Goal: Check status: Check status

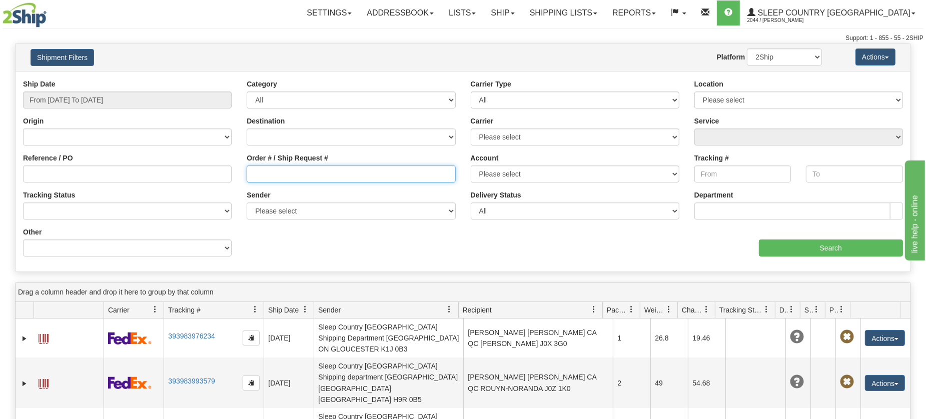
click at [294, 177] on input "Order # / Ship Request #" at bounding box center [351, 174] width 209 height 17
type input "1059989"
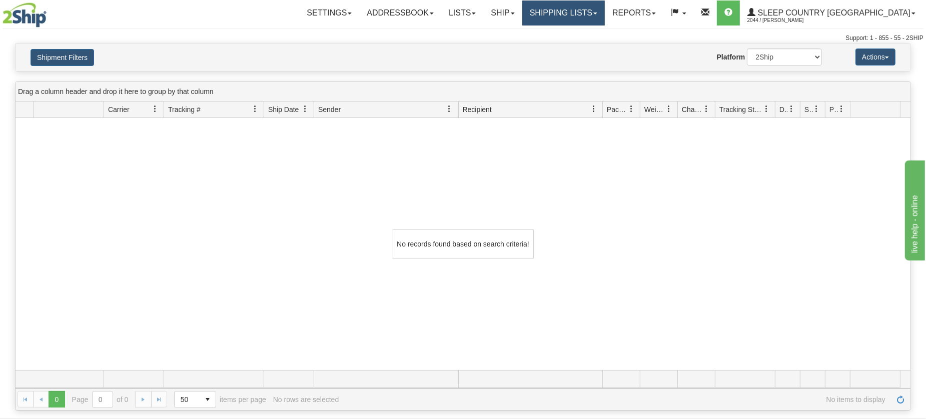
click at [604, 9] on link "Shipping lists" at bounding box center [563, 13] width 83 height 25
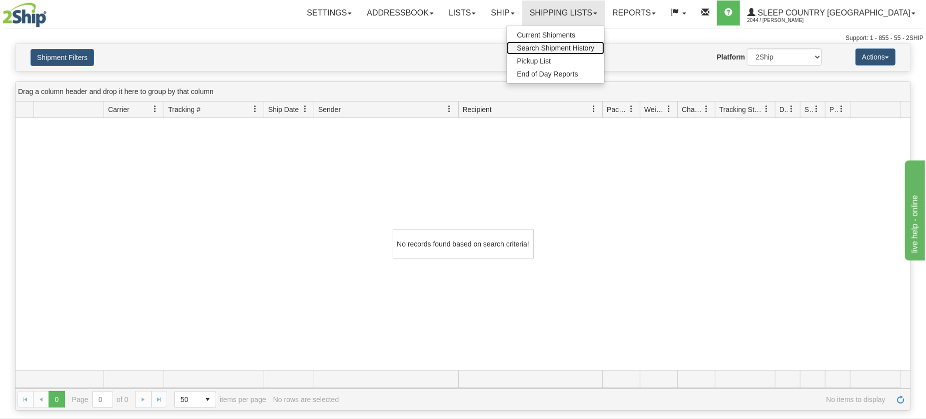
click at [594, 44] on span "Search Shipment History" at bounding box center [556, 48] width 78 height 8
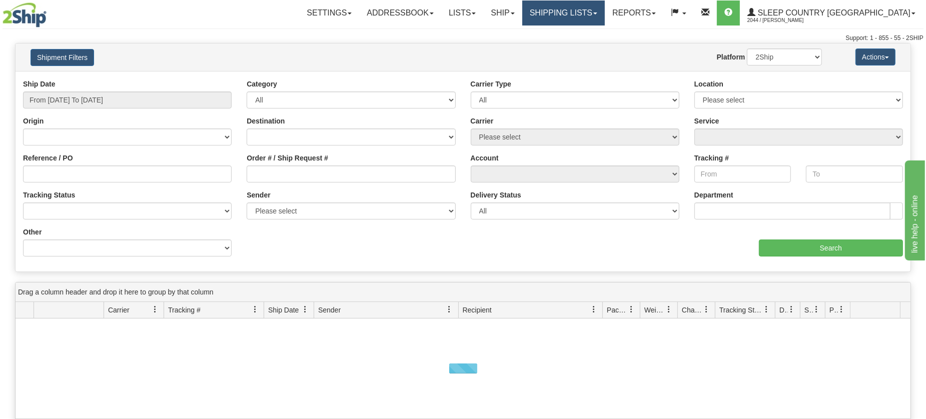
click at [605, 14] on link "Shipping lists" at bounding box center [563, 13] width 83 height 25
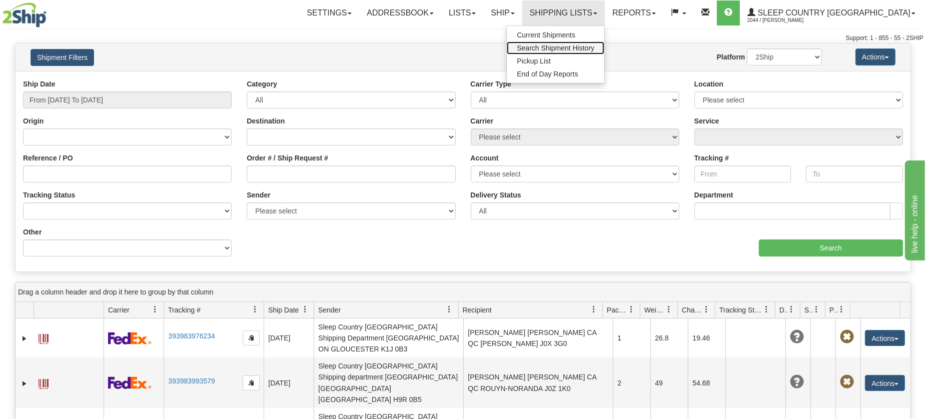
click at [594, 49] on span "Search Shipment History" at bounding box center [556, 48] width 78 height 8
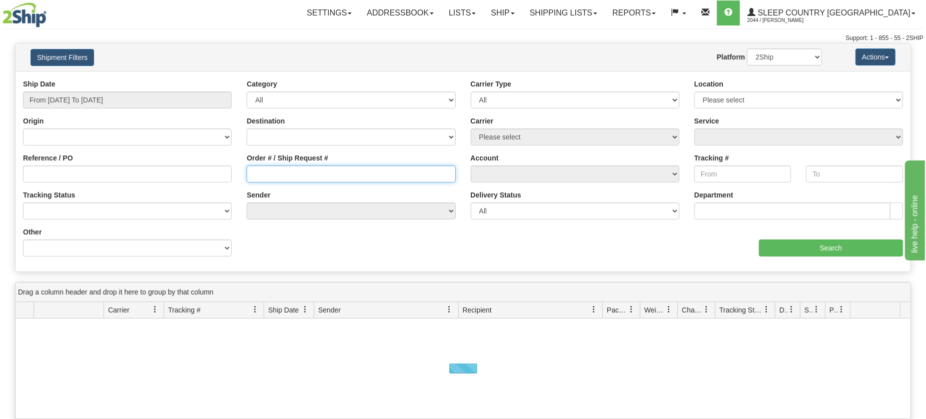
click at [270, 178] on input "Order # / Ship Request #" at bounding box center [351, 174] width 209 height 17
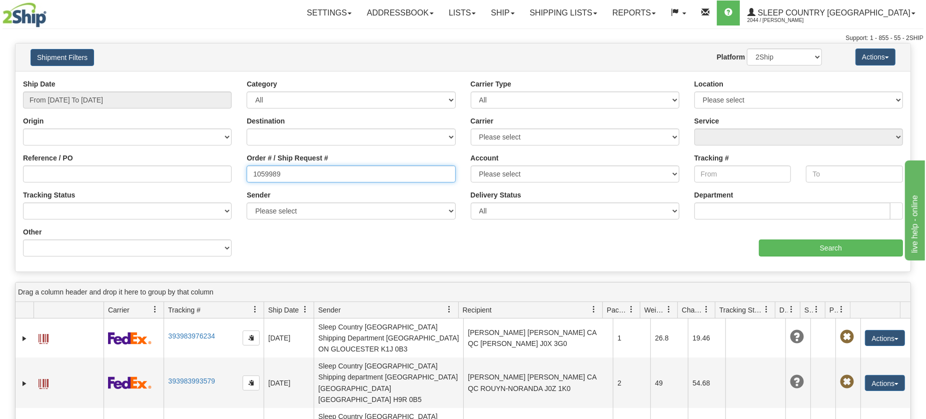
type input "1059989"
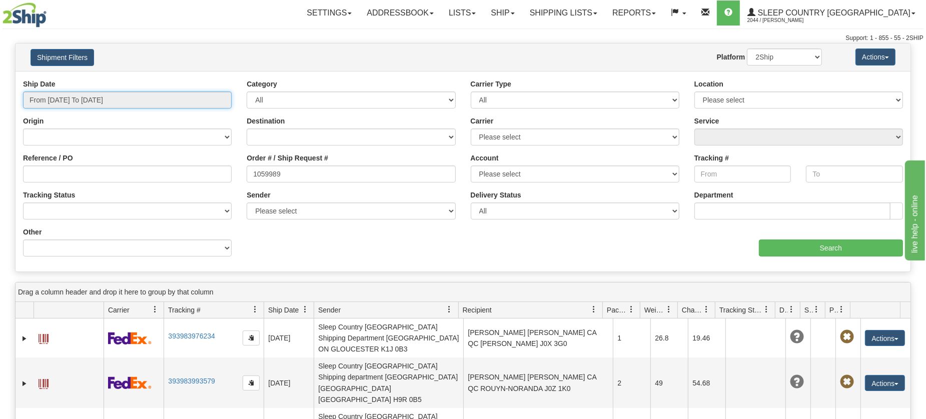
click at [93, 99] on input "From [DATE] To [DATE]" at bounding box center [127, 100] width 209 height 17
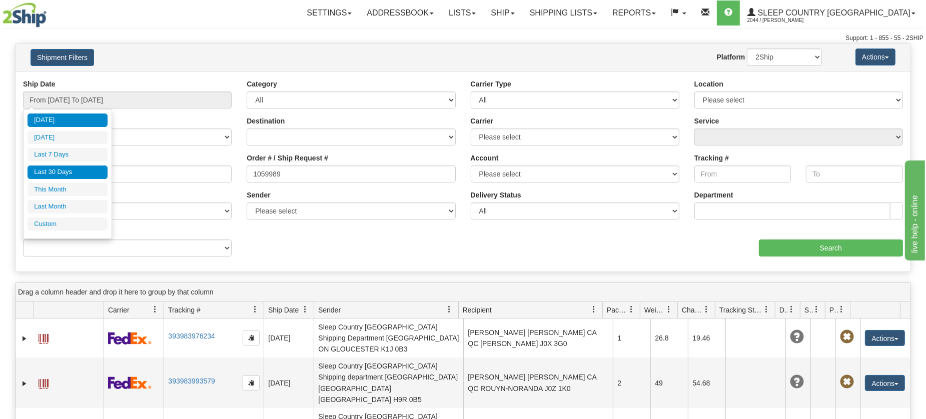
click at [53, 171] on li "Last 30 Days" at bounding box center [68, 173] width 80 height 14
type input "From [DATE] To [DATE]"
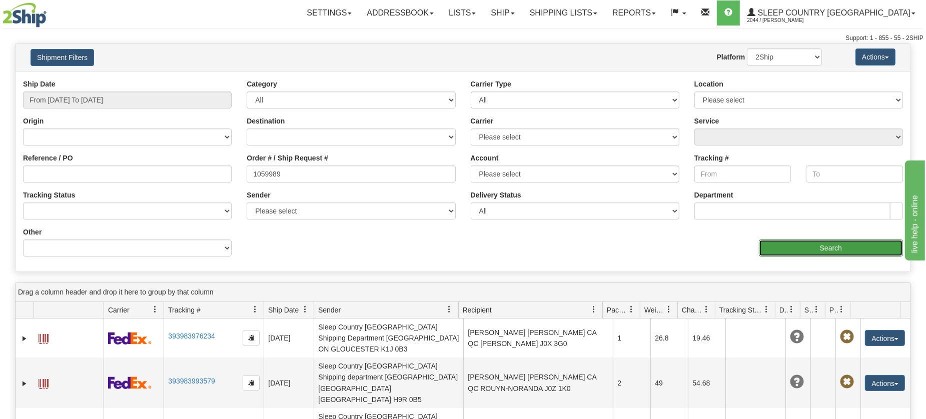
click at [788, 246] on input "Search" at bounding box center [831, 248] width 144 height 17
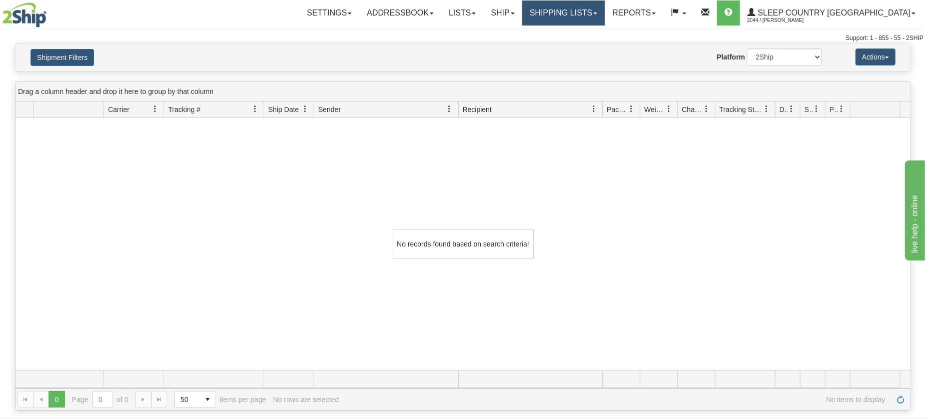
click at [603, 9] on link "Shipping lists" at bounding box center [563, 13] width 83 height 25
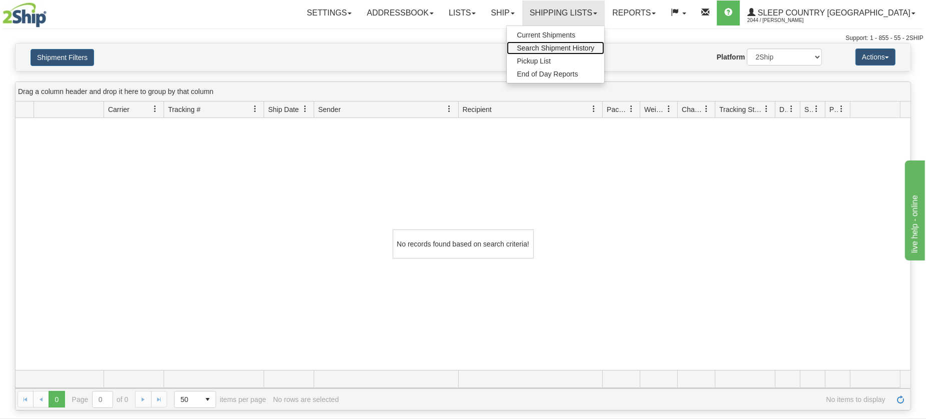
click at [594, 45] on span "Search Shipment History" at bounding box center [556, 48] width 78 height 8
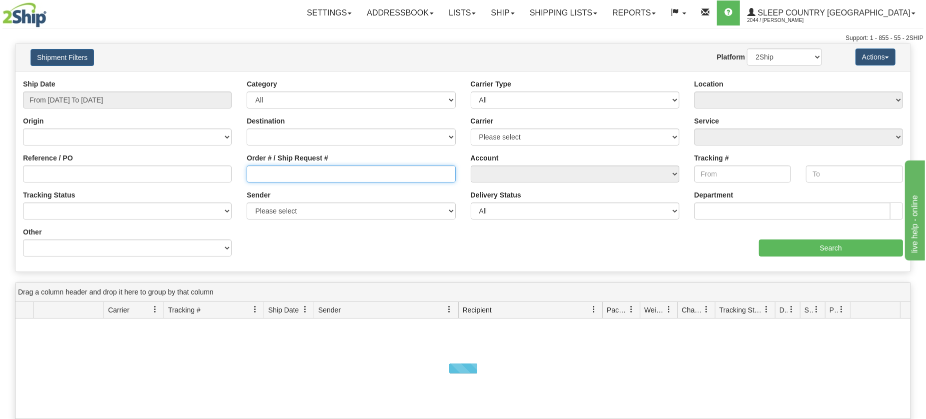
click at [279, 175] on input "Order # / Ship Request #" at bounding box center [351, 174] width 209 height 17
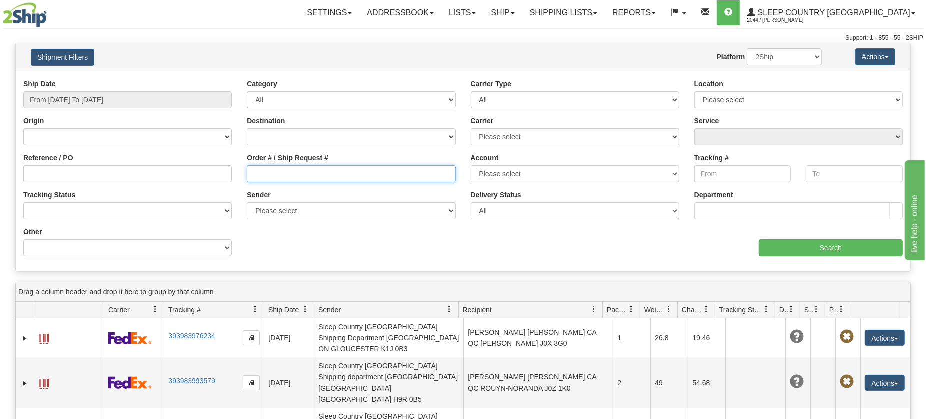
click at [279, 175] on input "Order # / Ship Request #" at bounding box center [351, 174] width 209 height 17
click at [263, 173] on input "Order # / Ship Request #" at bounding box center [351, 174] width 209 height 17
click at [288, 175] on input "Order # / Ship Request #" at bounding box center [351, 174] width 209 height 17
paste input "9023036000055"
type input "9023036000055"
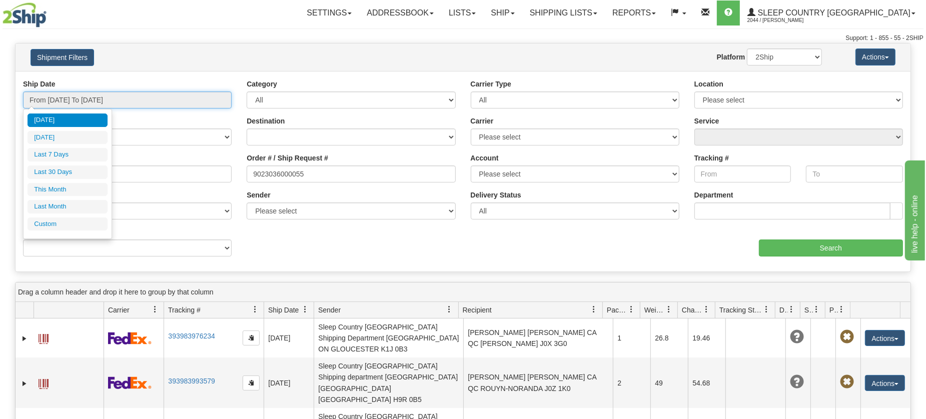
click at [71, 101] on input "From [DATE] To [DATE]" at bounding box center [127, 100] width 209 height 17
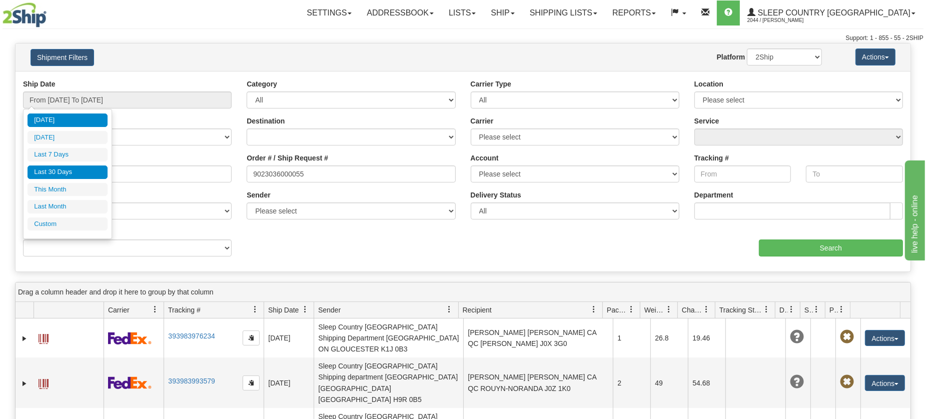
click at [66, 173] on li "Last 30 Days" at bounding box center [68, 173] width 80 height 14
type input "From [DATE] To [DATE]"
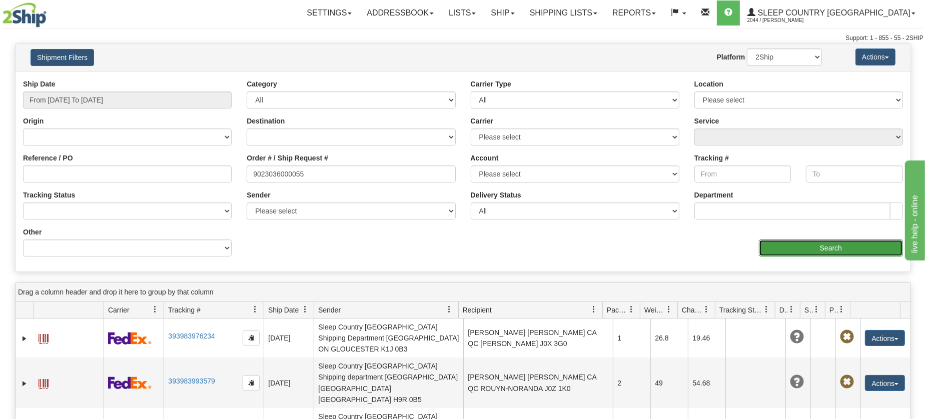
click at [816, 247] on input "Search" at bounding box center [831, 248] width 144 height 17
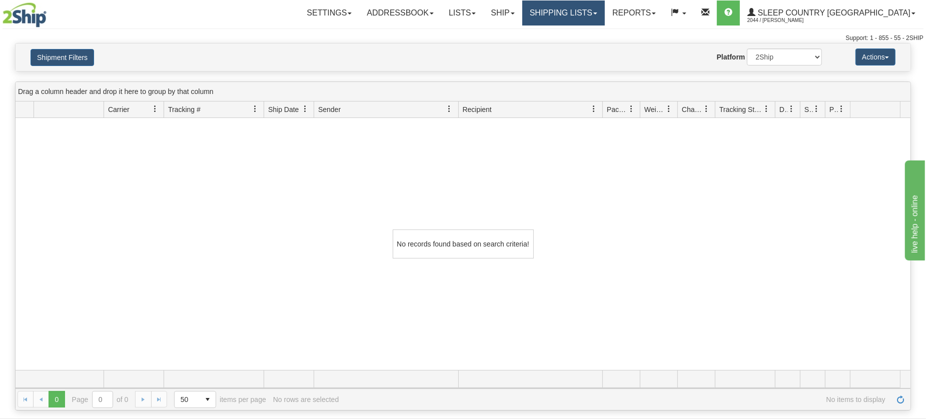
click at [605, 13] on link "Shipping lists" at bounding box center [563, 13] width 83 height 25
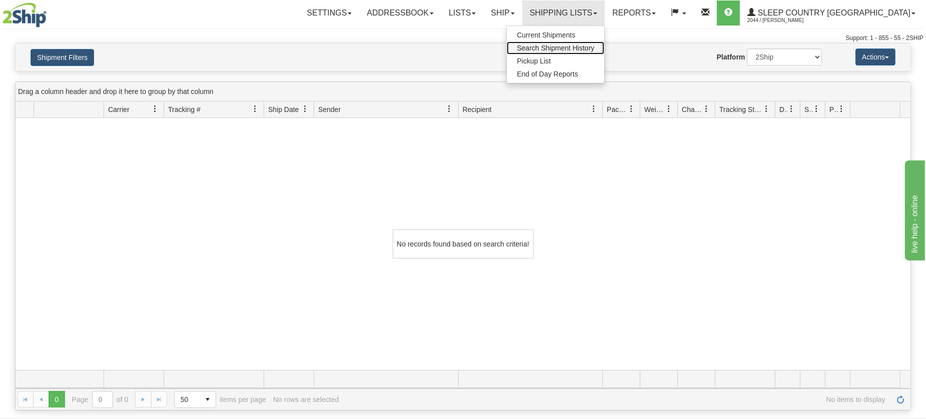
click at [594, 45] on span "Search Shipment History" at bounding box center [556, 48] width 78 height 8
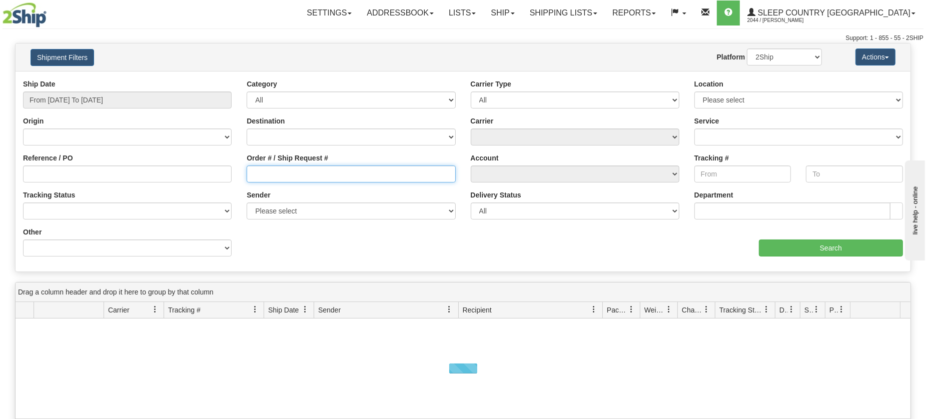
drag, startPoint x: 333, startPoint y: 175, endPoint x: 39, endPoint y: 224, distance: 298.5
click at [333, 175] on input "Order # / Ship Request #" at bounding box center [351, 174] width 209 height 17
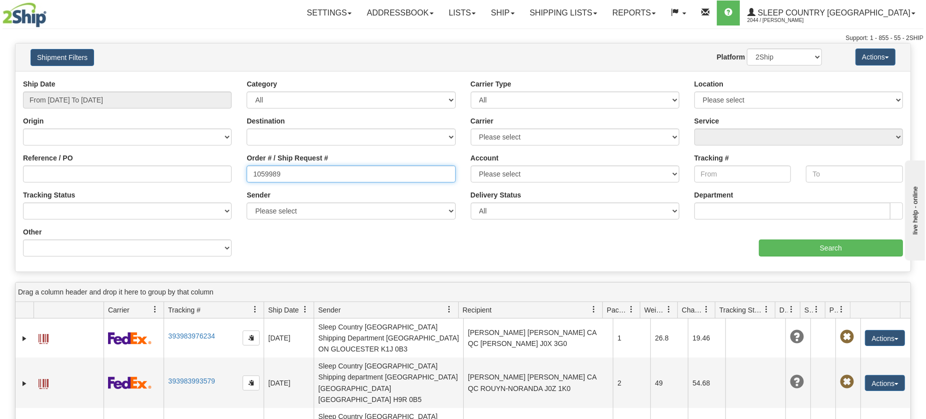
type input "1059989"
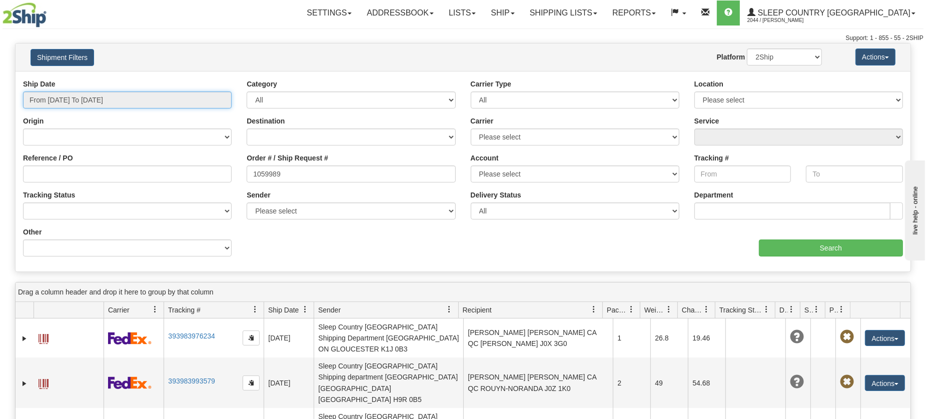
click at [136, 101] on input "From [DATE] To [DATE]" at bounding box center [127, 100] width 209 height 17
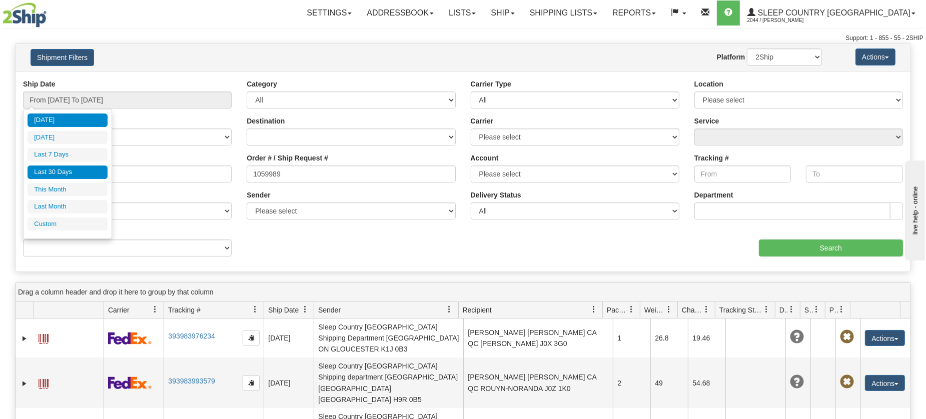
click at [51, 174] on li "Last 30 Days" at bounding box center [68, 173] width 80 height 14
type input "From [DATE] To [DATE]"
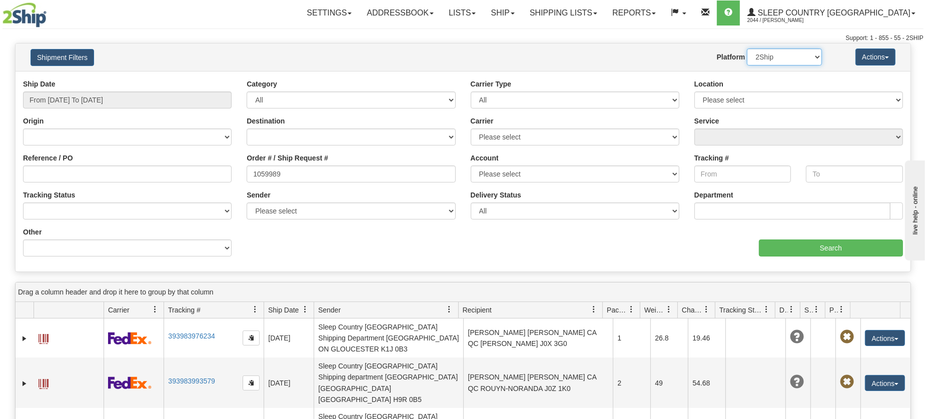
click at [776, 58] on select "2Ship Imported" at bounding box center [784, 57] width 75 height 17
select select "1"
click at [747, 49] on select "2Ship Imported" at bounding box center [784, 57] width 75 height 17
